Goal: Transaction & Acquisition: Book appointment/travel/reservation

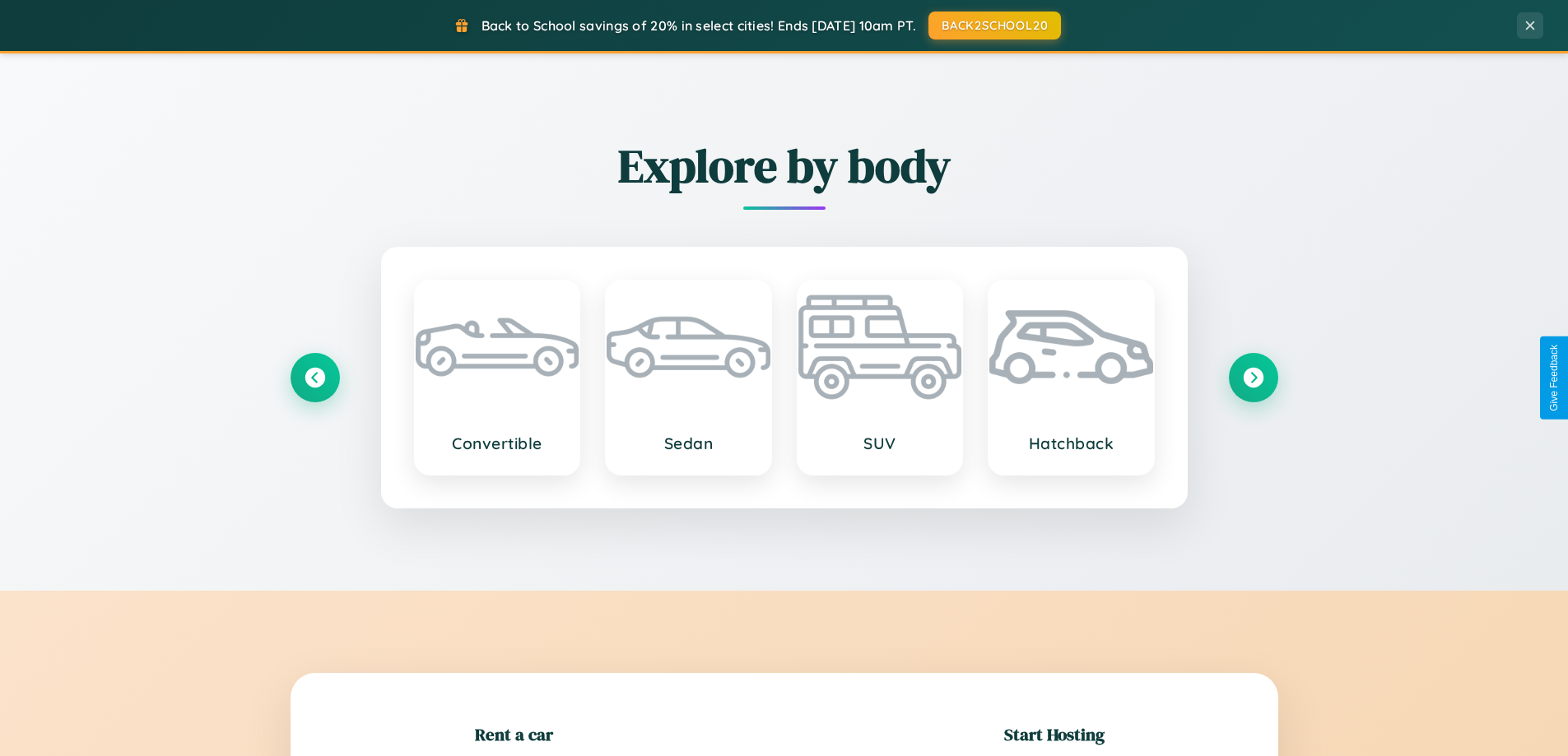
scroll to position [355, 0]
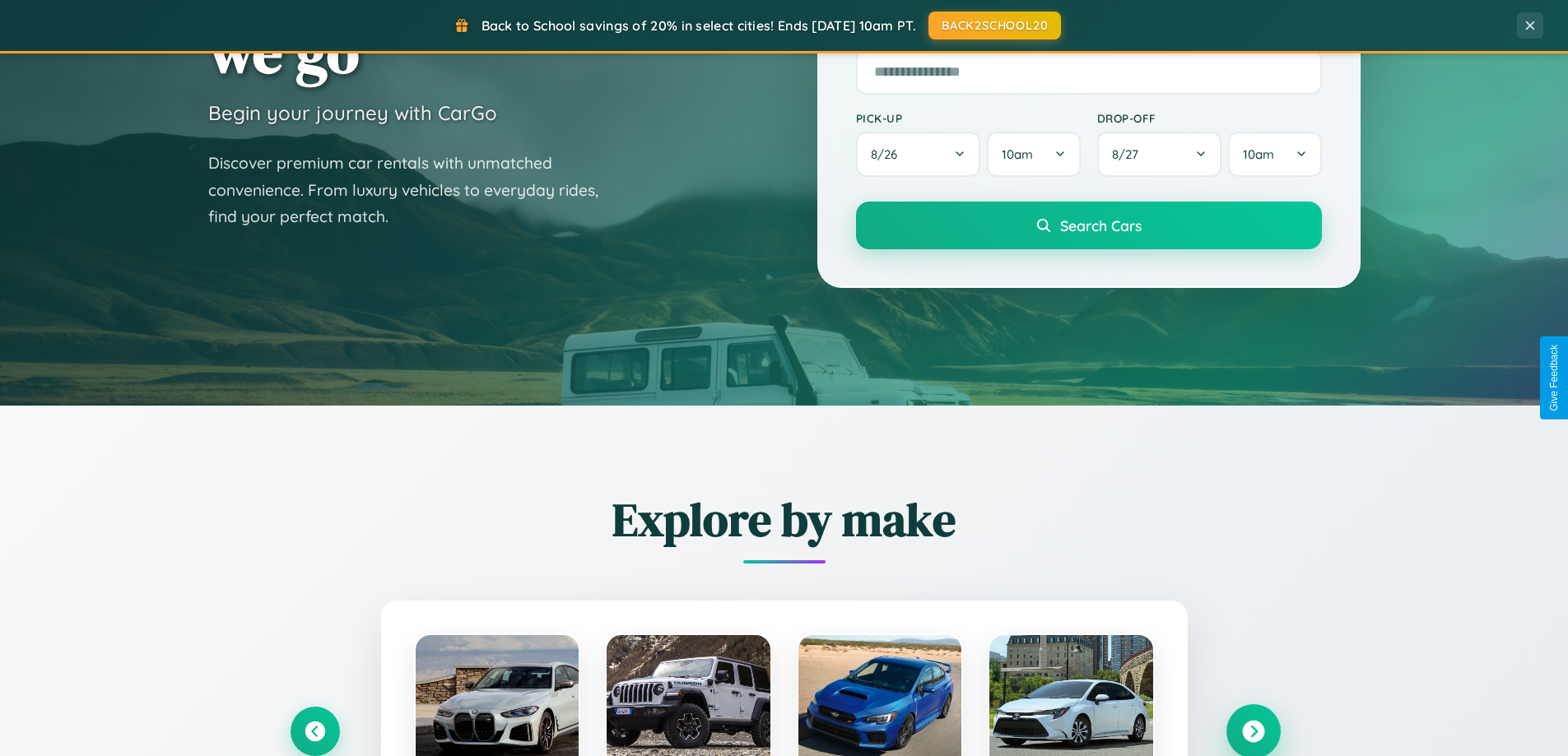
click at [1252, 731] on icon at bounding box center [1252, 731] width 22 height 22
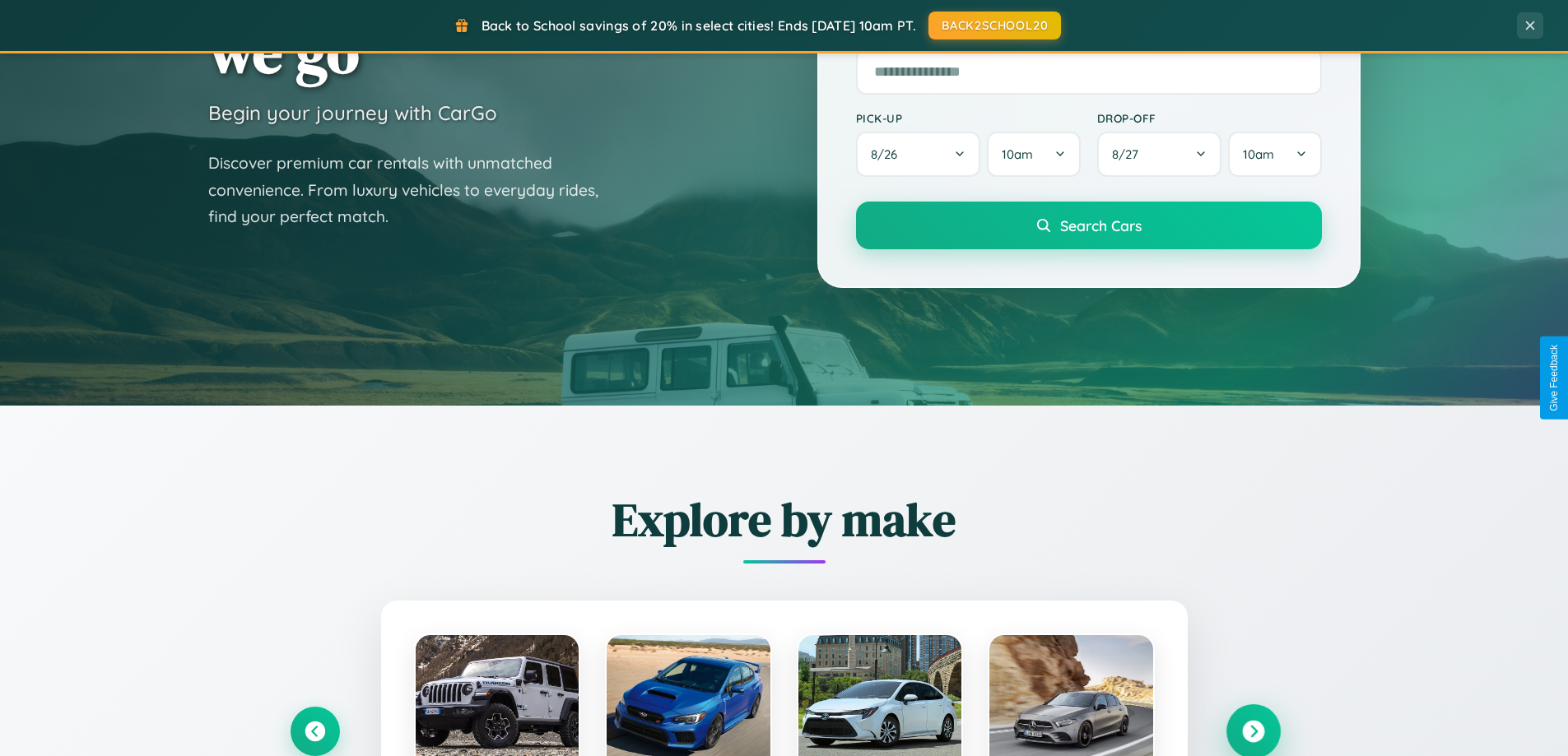
click at [1252, 729] on icon at bounding box center [1252, 731] width 22 height 22
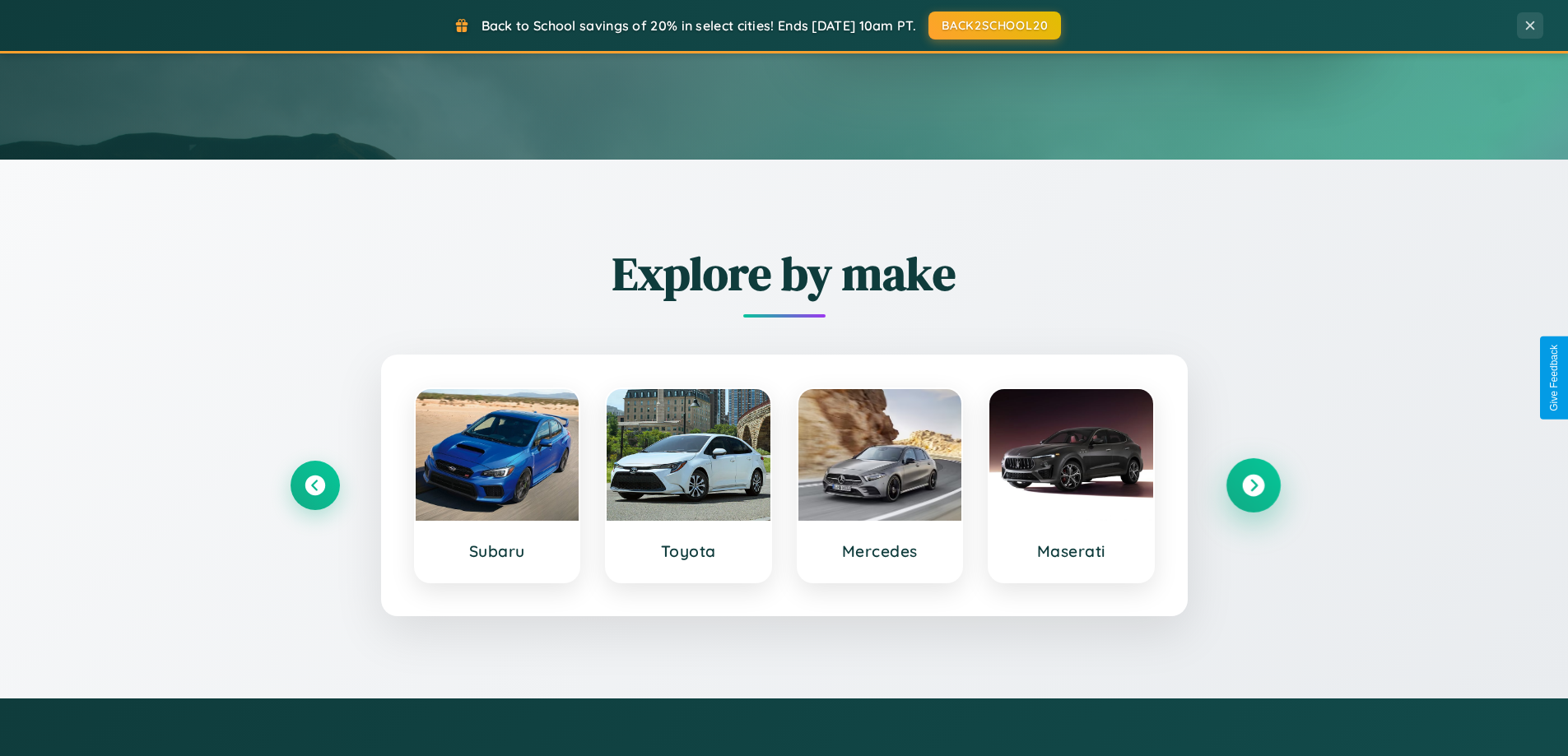
scroll to position [1132, 0]
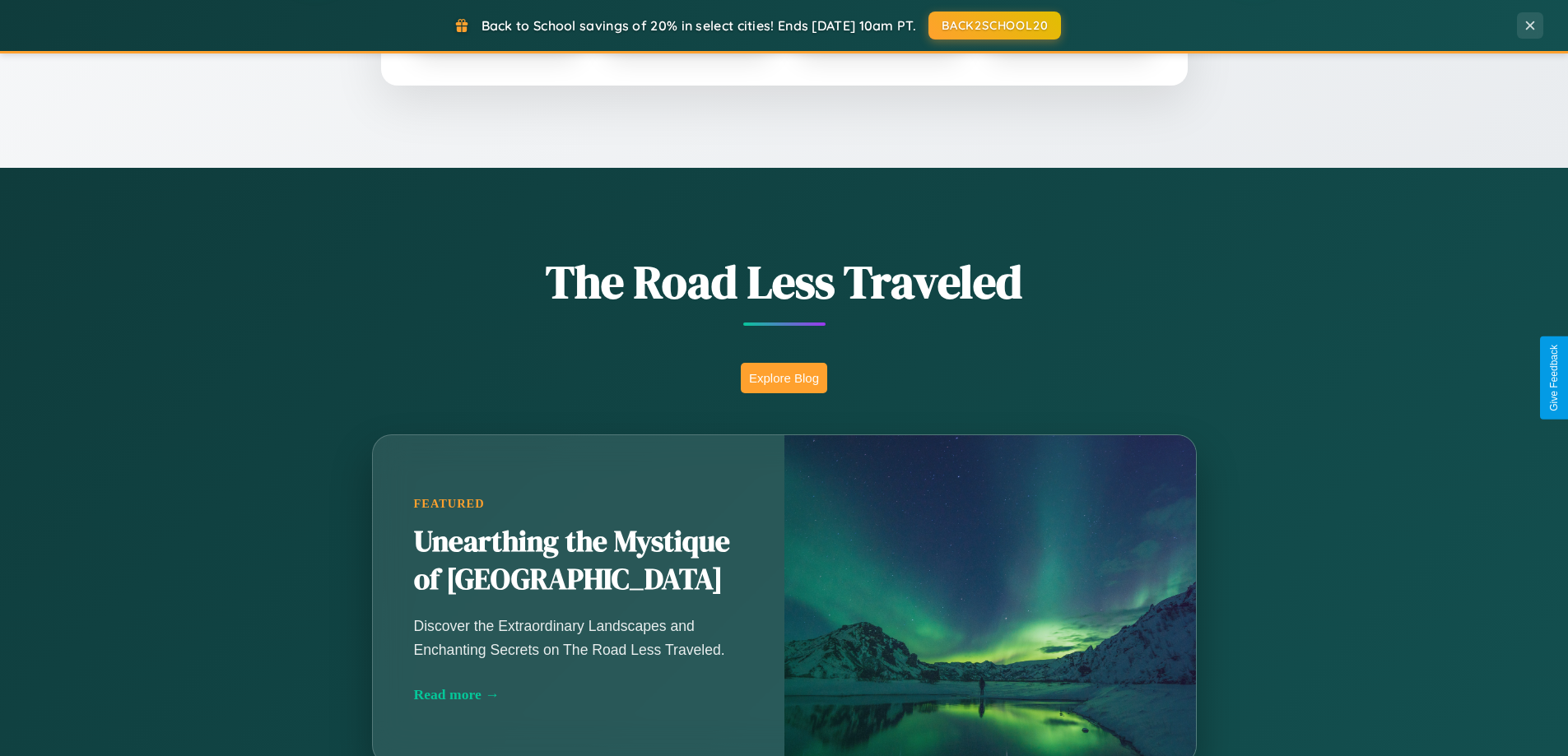
click at [783, 377] on button "Explore Blog" at bounding box center [784, 377] width 86 height 30
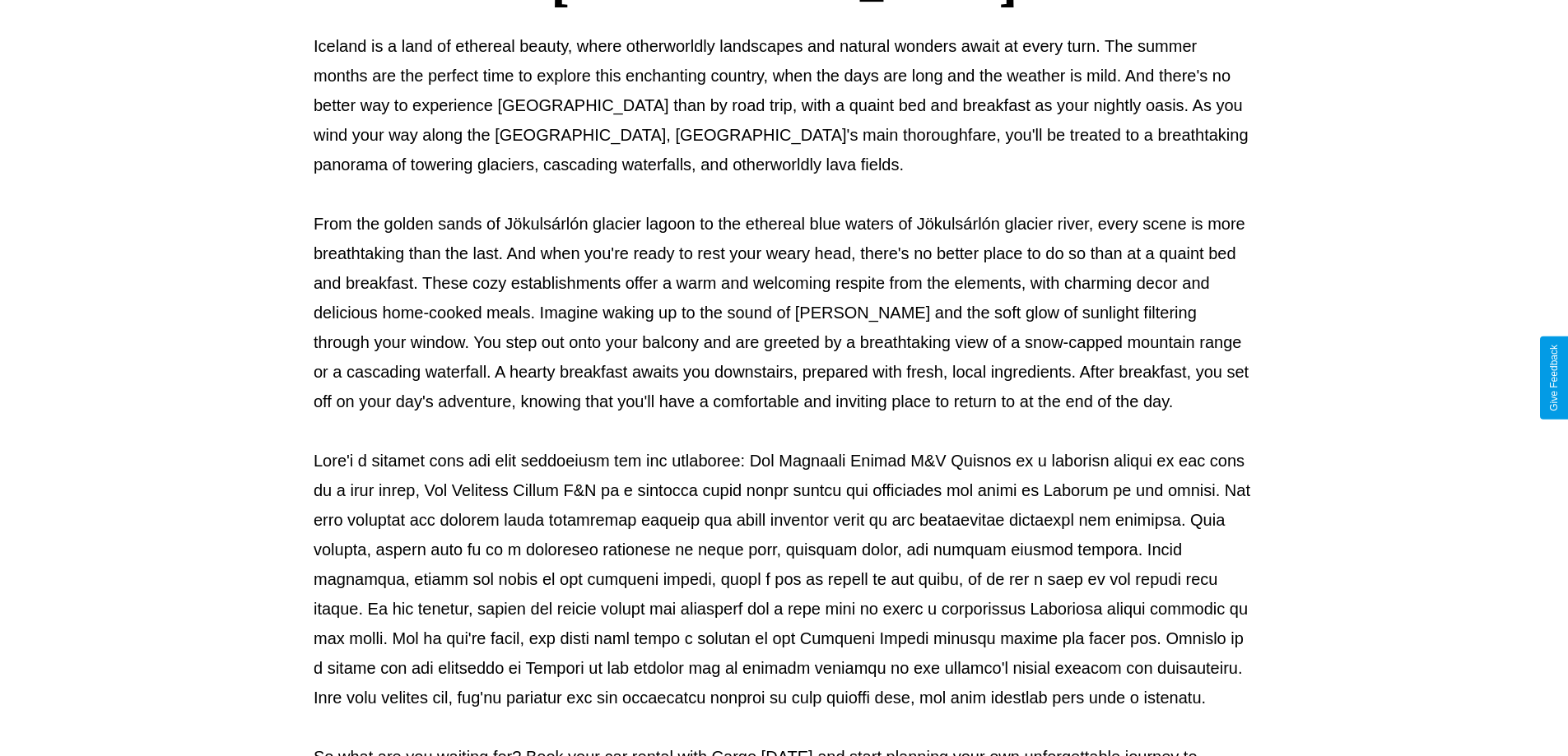
scroll to position [533, 0]
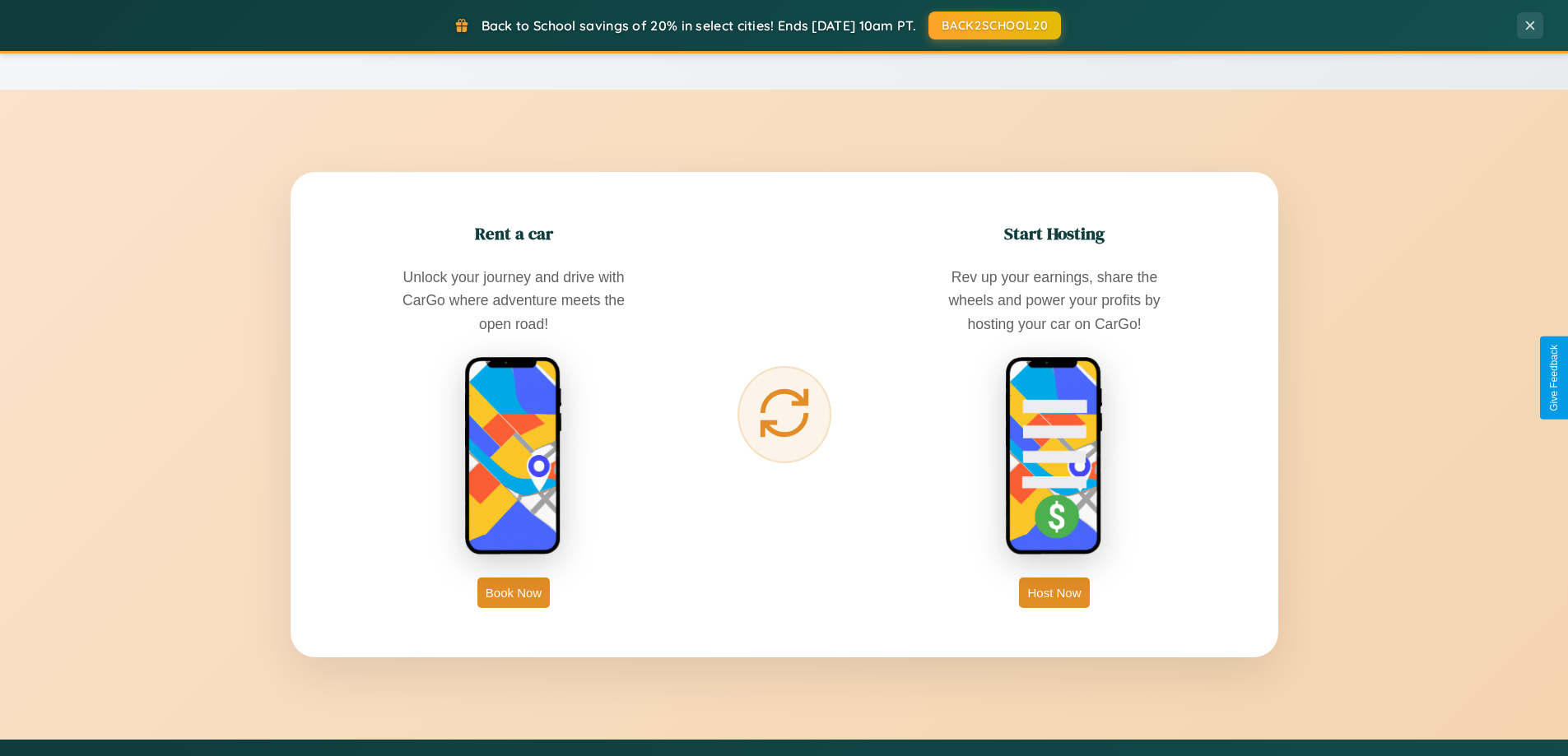
scroll to position [2642, 0]
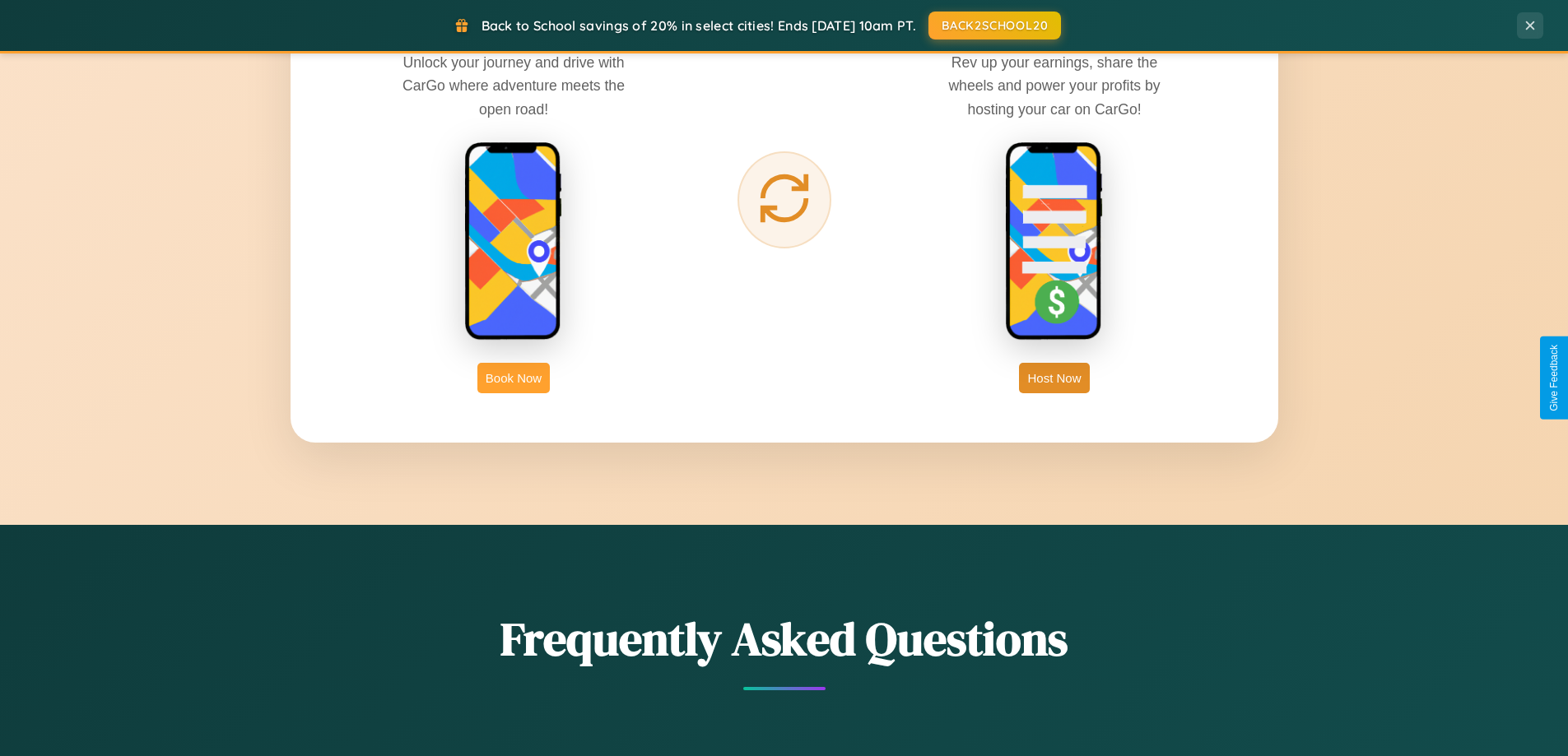
click at [513, 377] on button "Book Now" at bounding box center [513, 377] width 73 height 30
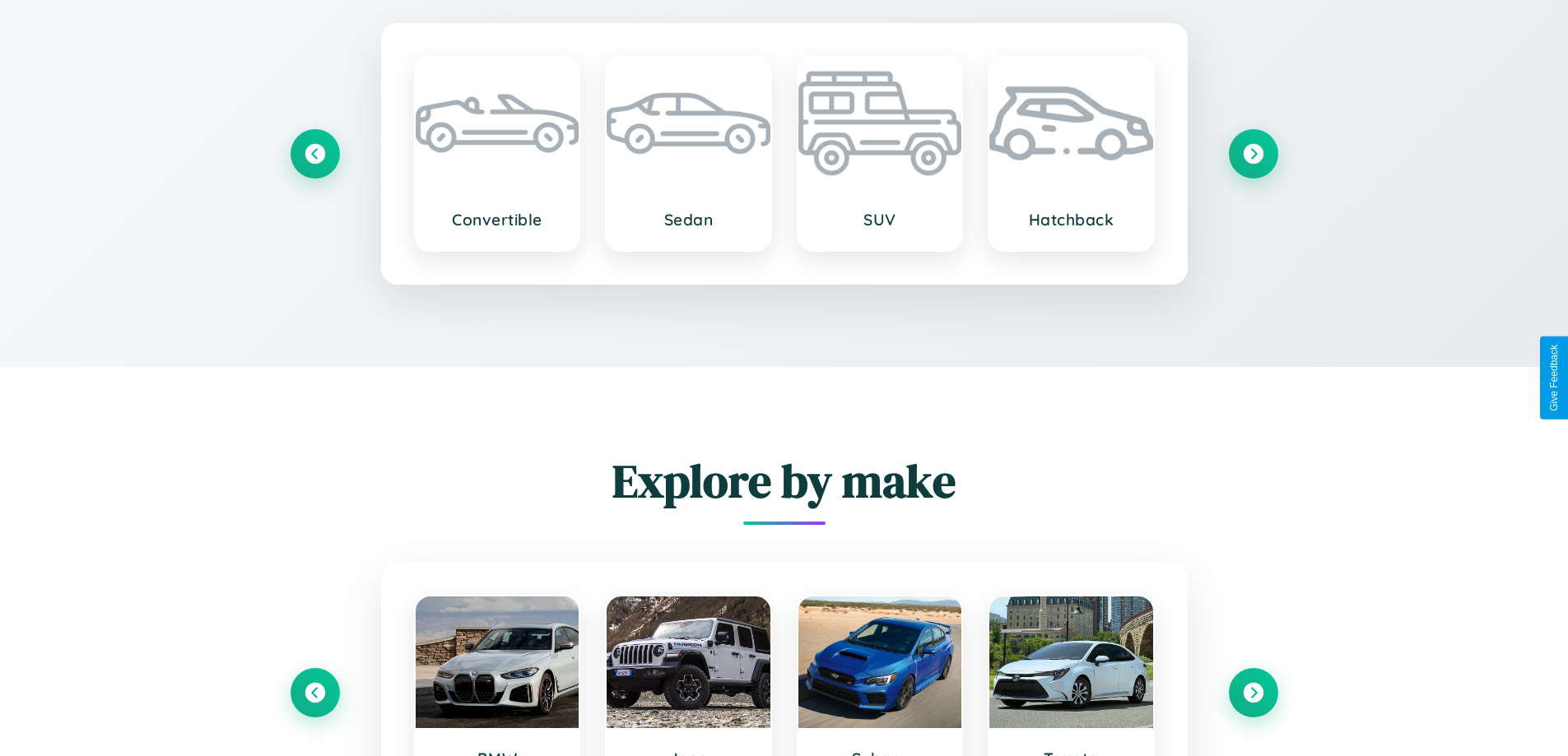
scroll to position [2206, 0]
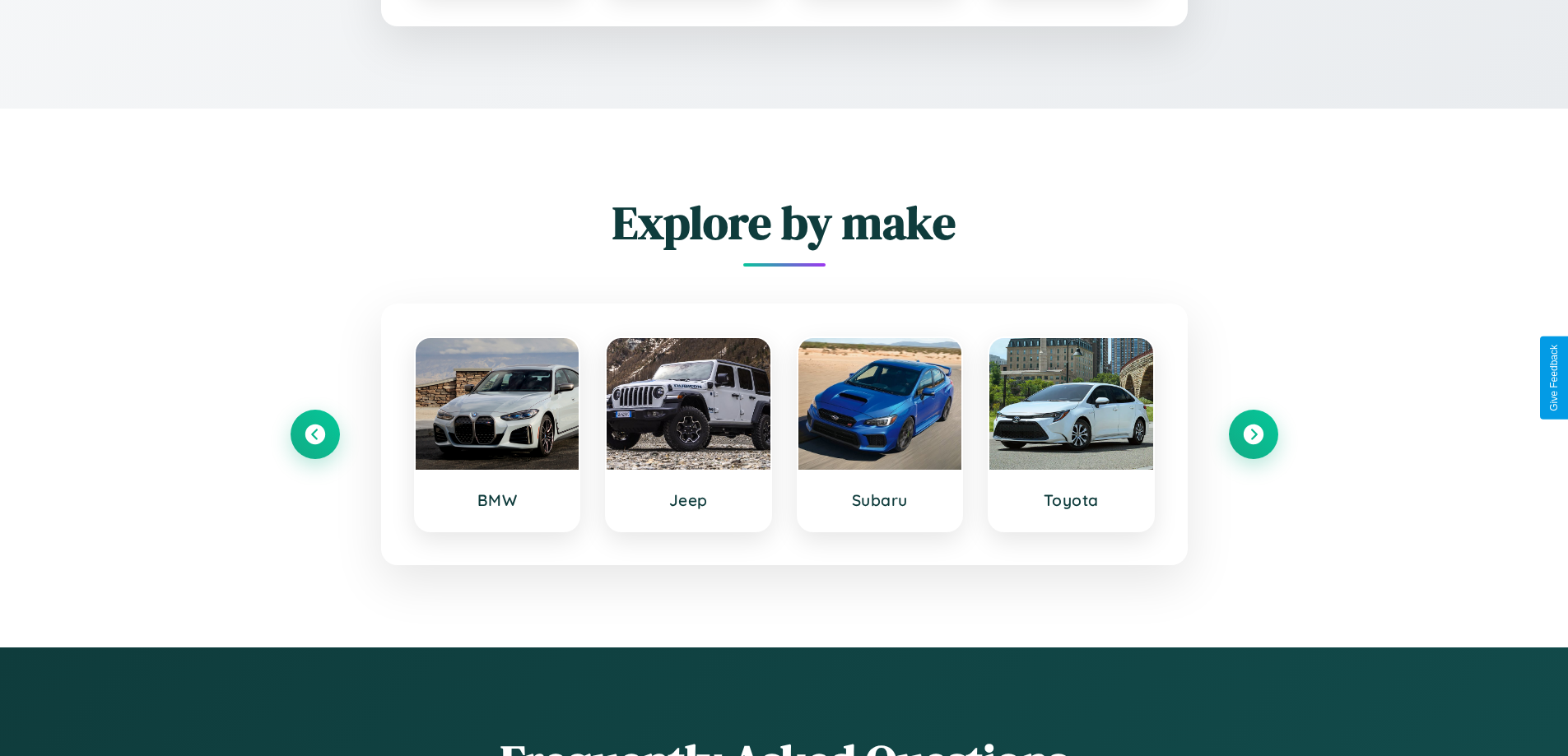
type input "*****"
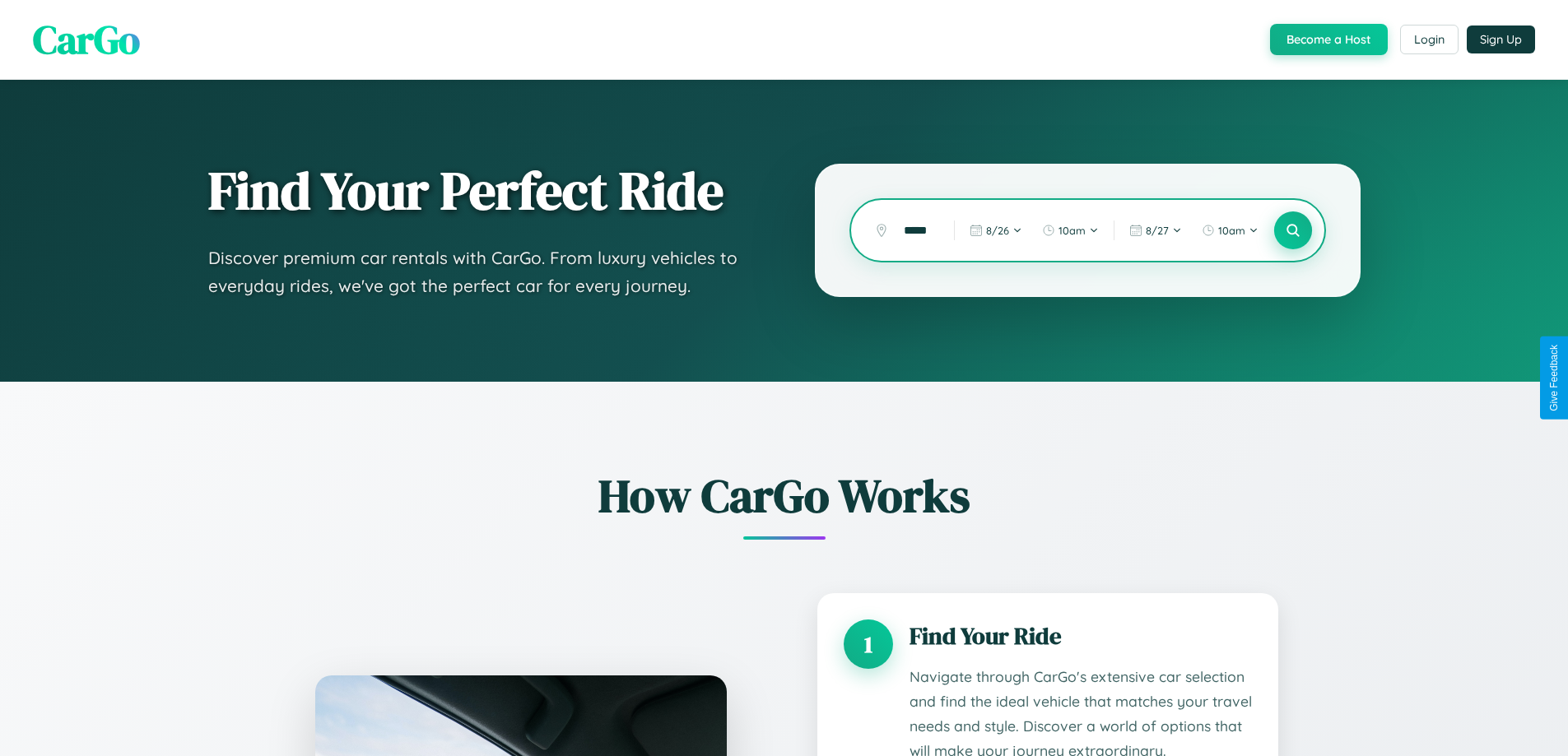
click at [1292, 230] on icon at bounding box center [1292, 230] width 16 height 16
